Goal: Check status: Check status

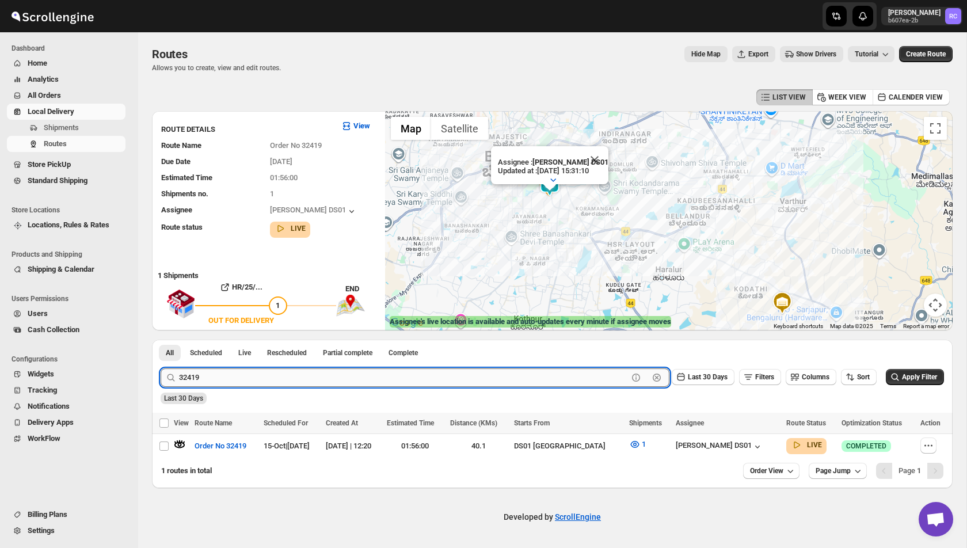
click at [211, 381] on input "32419" at bounding box center [403, 377] width 449 height 18
paste input "38"
click at [161, 339] on button "Submit" at bounding box center [177, 345] width 33 height 12
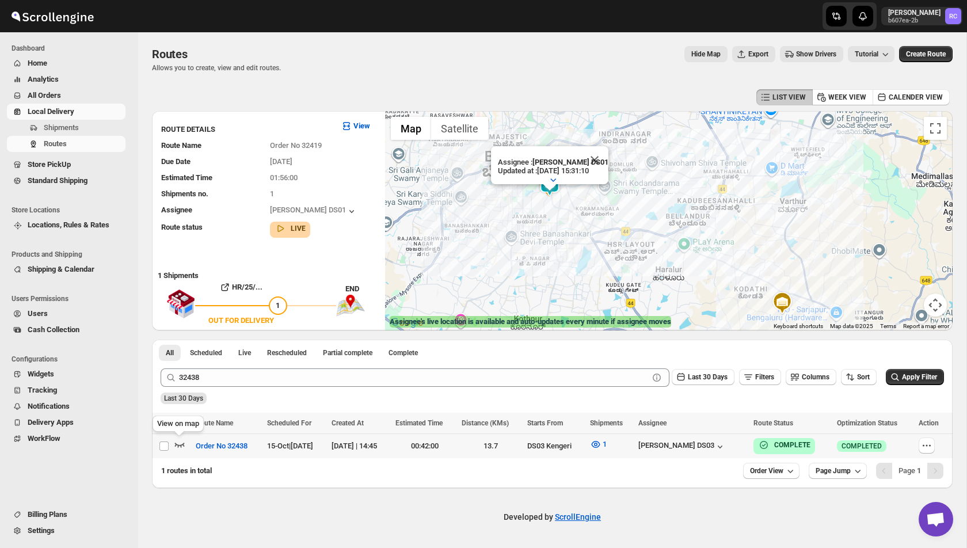
click at [182, 444] on icon "button" at bounding box center [180, 444] width 10 height 5
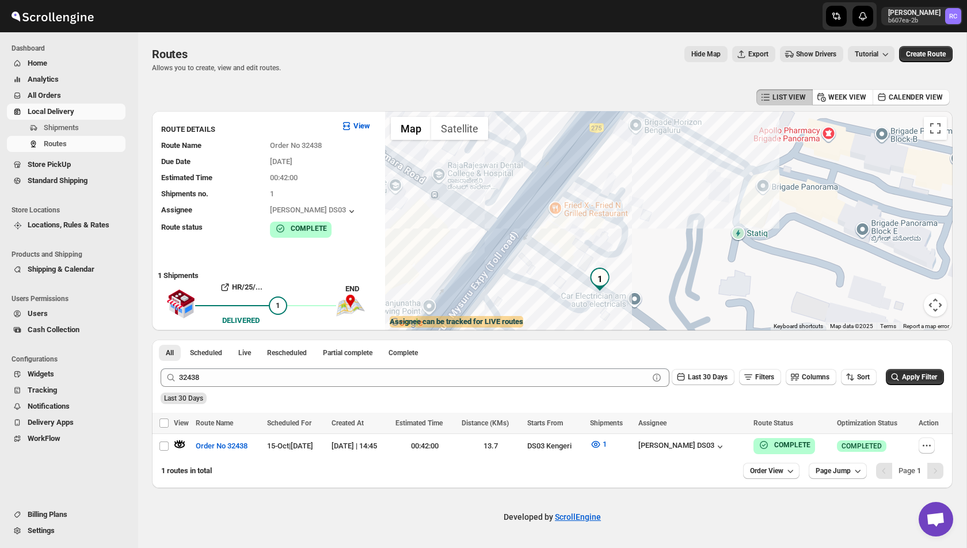
drag, startPoint x: 596, startPoint y: 284, endPoint x: 596, endPoint y: 242, distance: 41.4
click at [596, 268] on img "1" at bounding box center [599, 279] width 23 height 23
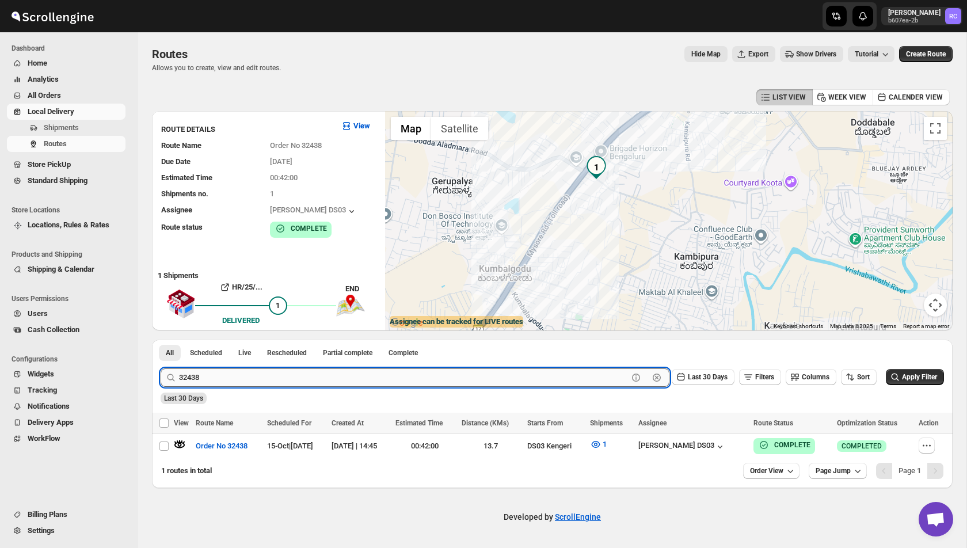
click at [289, 376] on input "32438" at bounding box center [403, 377] width 449 height 18
paste input "4"
click at [161, 339] on button "Submit" at bounding box center [177, 345] width 33 height 12
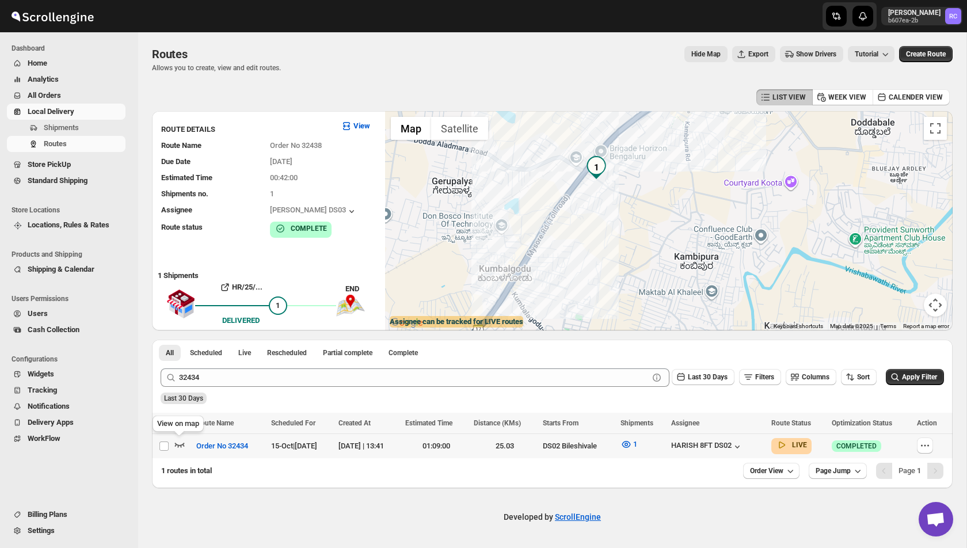
click at [182, 446] on icon "button" at bounding box center [180, 444] width 12 height 12
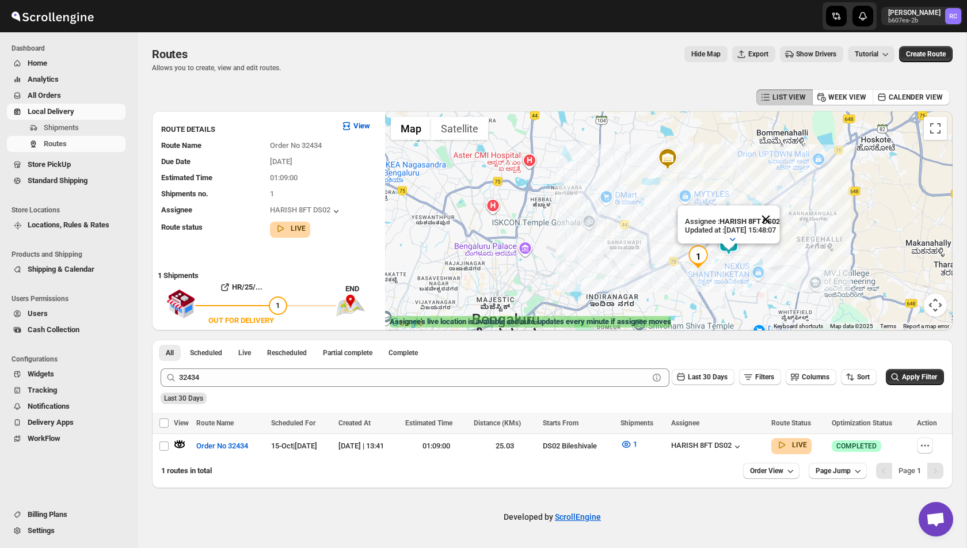
click at [776, 222] on button "Close" at bounding box center [765, 219] width 28 height 28
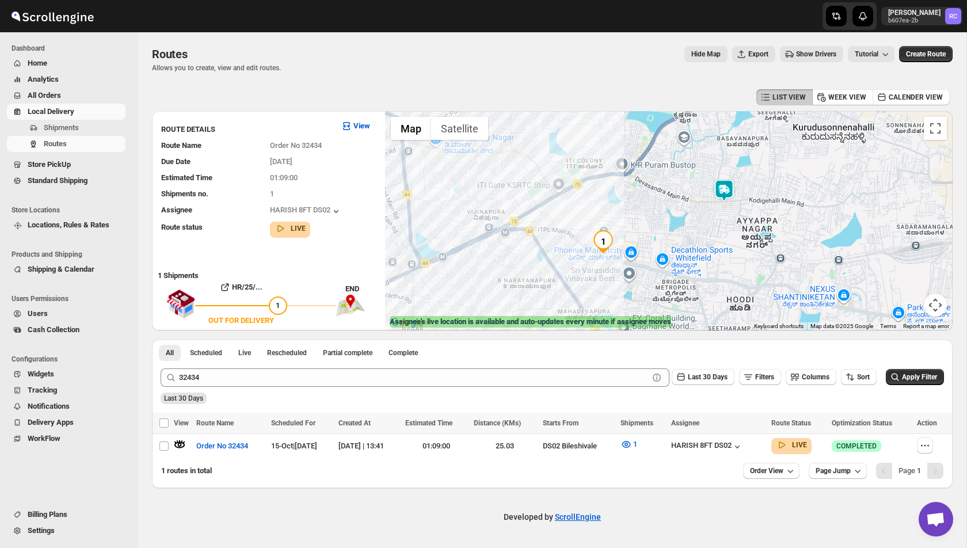
drag, startPoint x: 709, startPoint y: 251, endPoint x: 647, endPoint y: 253, distance: 62.7
click at [647, 253] on div at bounding box center [668, 220] width 567 height 219
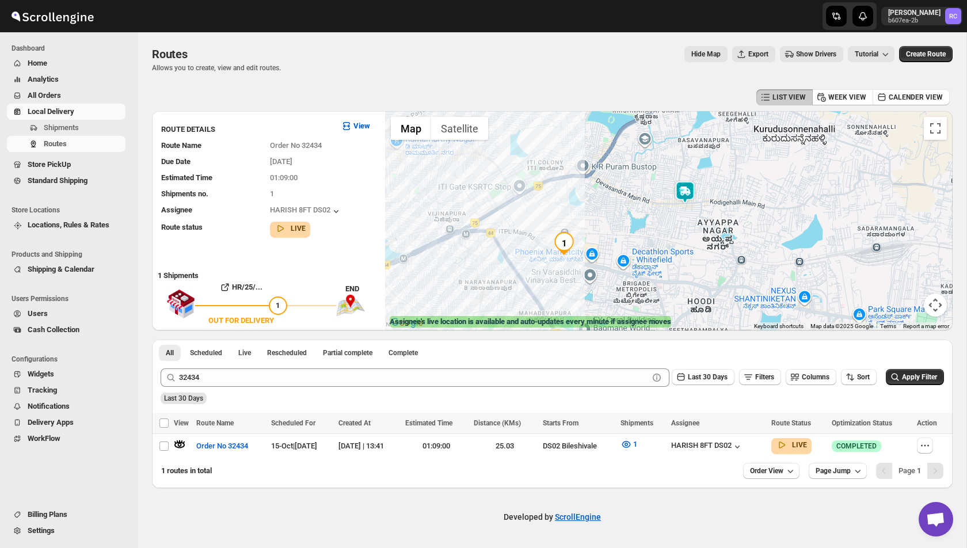
click at [684, 191] on img at bounding box center [684, 192] width 23 height 23
click at [685, 197] on img at bounding box center [684, 192] width 23 height 23
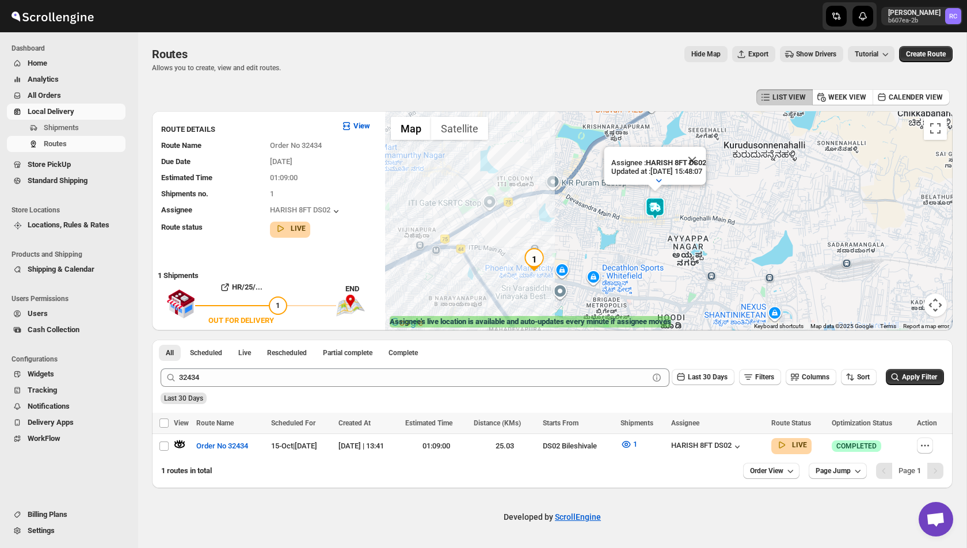
drag, startPoint x: 693, startPoint y: 243, endPoint x: 662, endPoint y: 244, distance: 31.7
click at [662, 244] on div "Assignee : HARISH 8FT DS02 Updated at : [DATE] 15:48:07 Duty mode Enabled Batte…" at bounding box center [668, 220] width 567 height 219
click at [632, 442] on icon "button" at bounding box center [626, 444] width 12 height 12
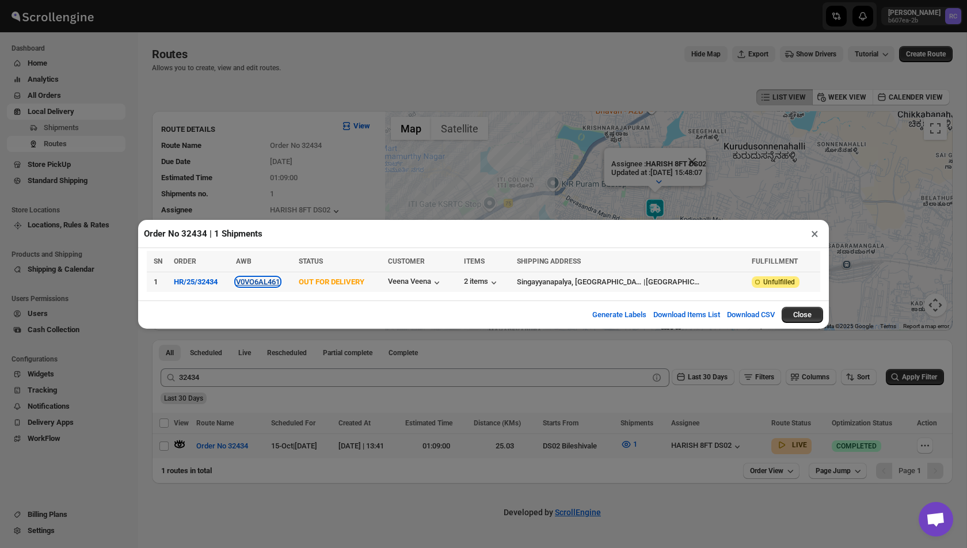
click at [277, 280] on button "V0VO6AL461" at bounding box center [258, 281] width 44 height 9
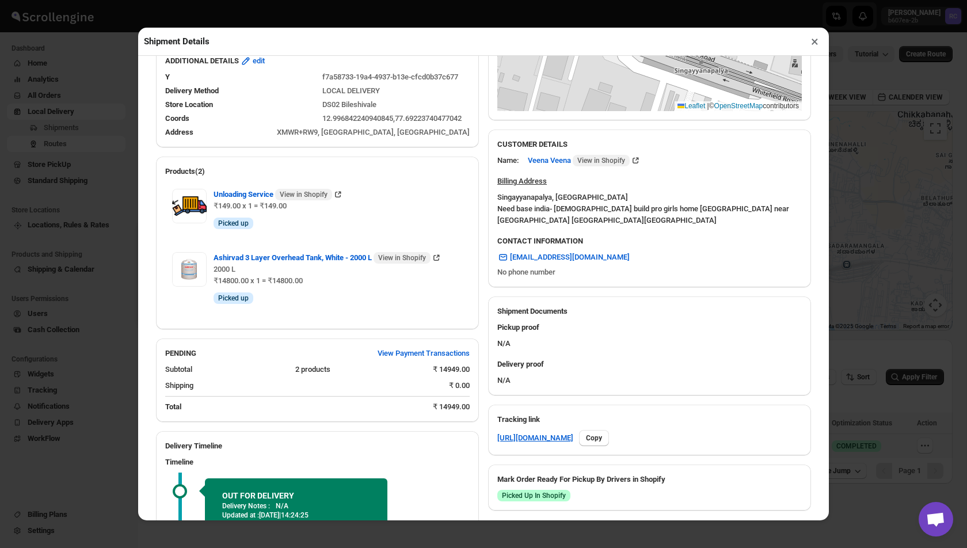
scroll to position [315, 0]
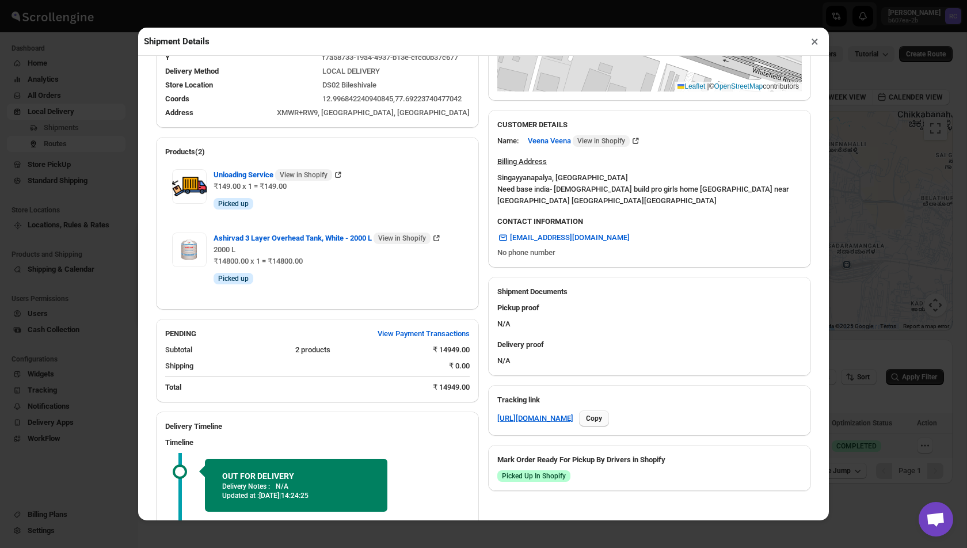
click at [609, 418] on button "Copy" at bounding box center [594, 418] width 30 height 16
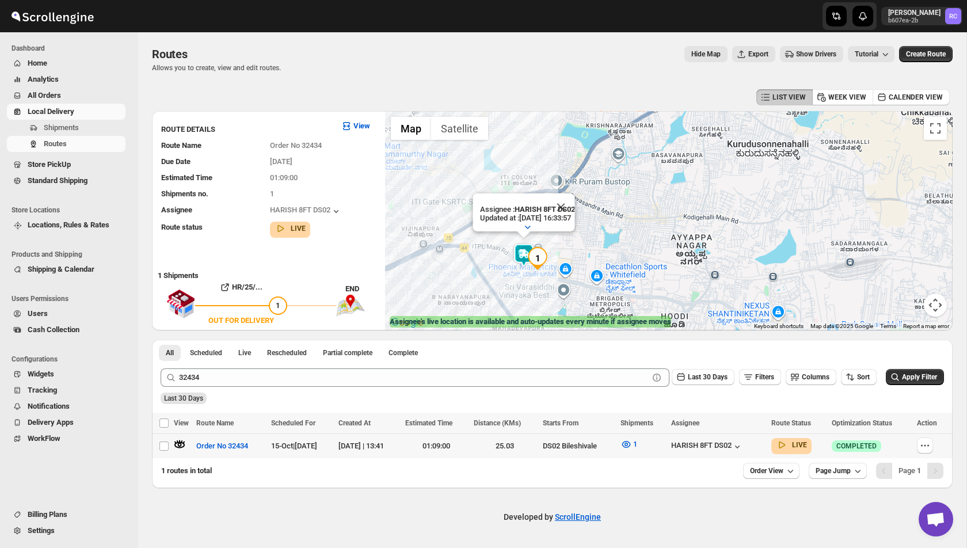
drag, startPoint x: 464, startPoint y: 263, endPoint x: 563, endPoint y: 203, distance: 116.1
click at [564, 203] on div "Assignee : HARISH 8FT DS02 Updated at : [DATE] 16:33:57 Duty mode Enabled Batte…" at bounding box center [668, 220] width 567 height 219
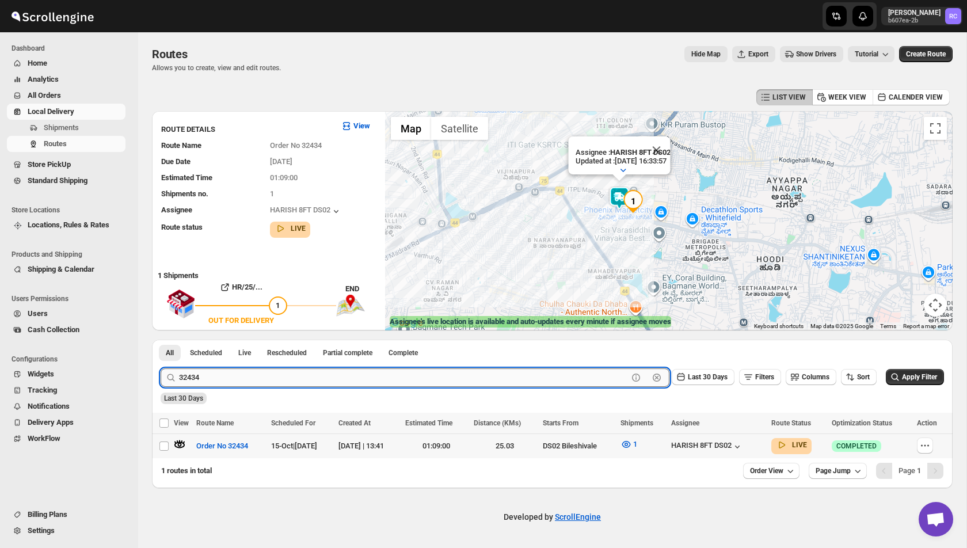
click at [224, 378] on input "32434" at bounding box center [403, 377] width 449 height 18
paste input "8"
type input "32438"
click at [161, 339] on button "Submit" at bounding box center [177, 345] width 33 height 12
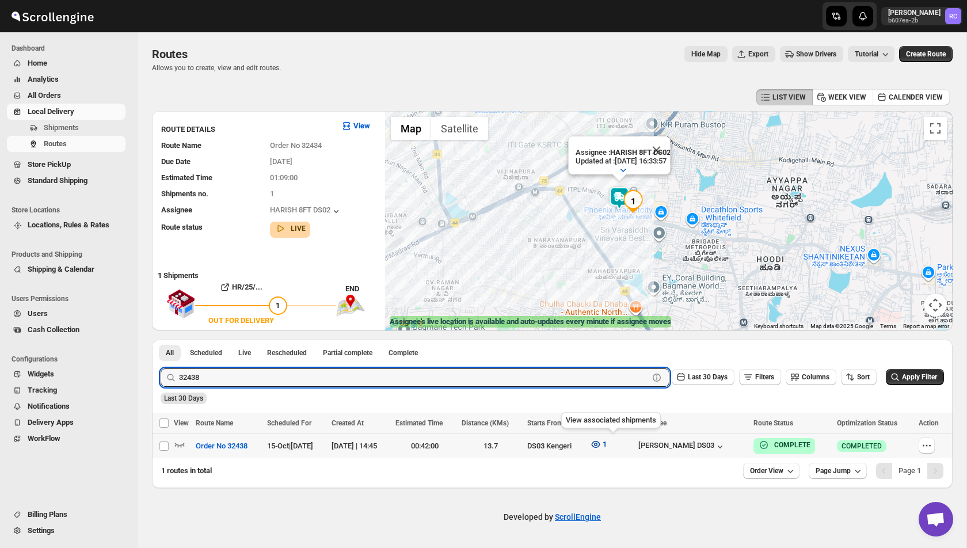
click at [600, 442] on icon "button" at bounding box center [595, 444] width 9 height 7
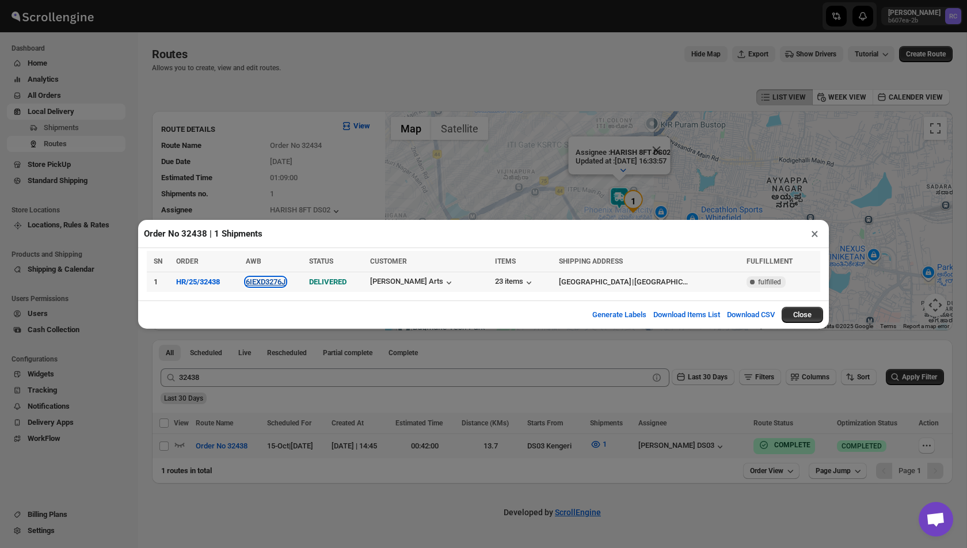
click at [285, 278] on button "6IEXD3276J" at bounding box center [266, 281] width 40 height 9
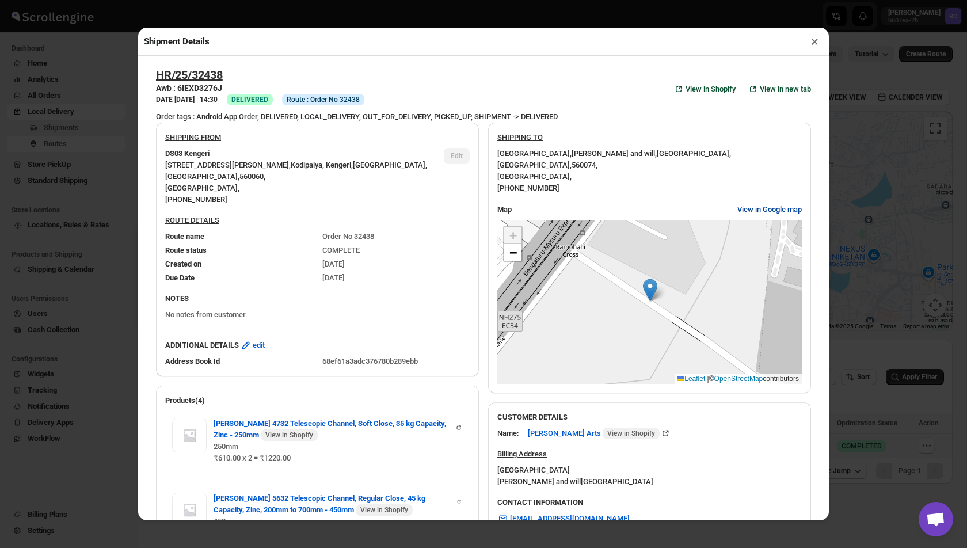
click at [769, 204] on span "View in Google map" at bounding box center [769, 210] width 64 height 12
click at [757, 204] on span "View in Google map" at bounding box center [769, 210] width 64 height 12
